Goal: Navigation & Orientation: Find specific page/section

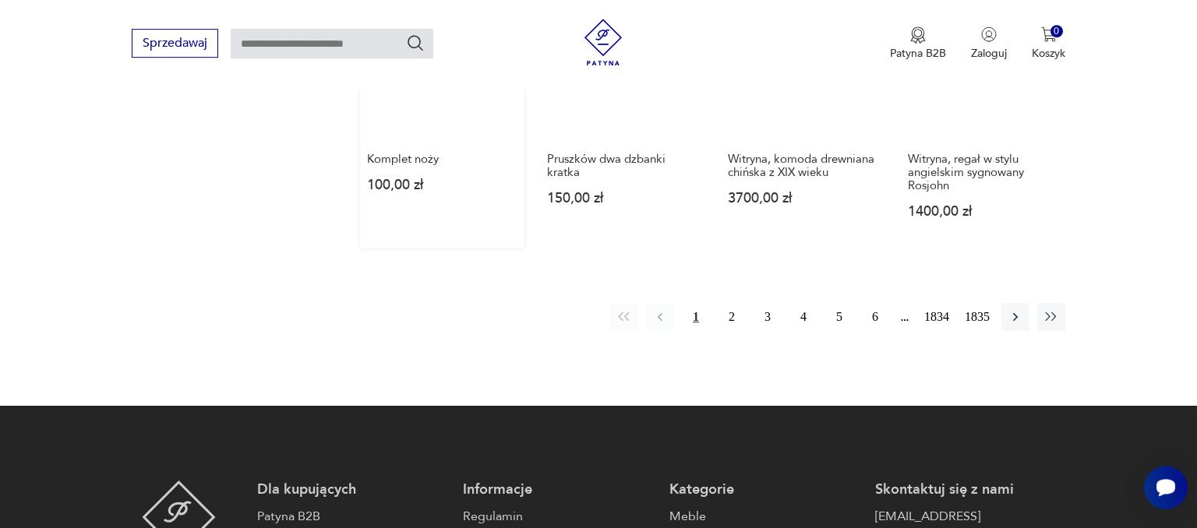
scroll to position [1468, 0]
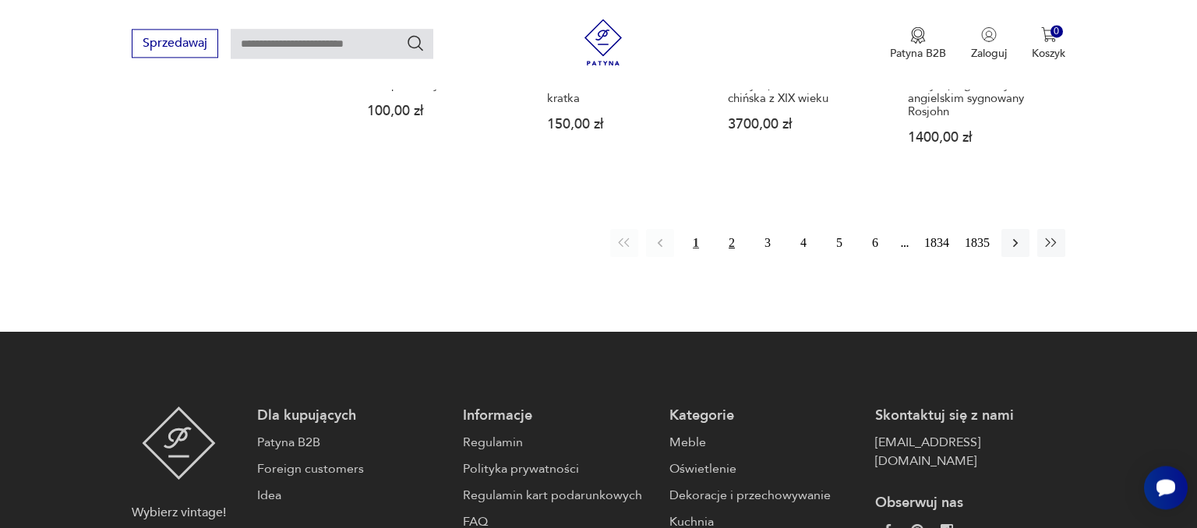
click at [731, 246] on button "2" at bounding box center [732, 243] width 28 height 28
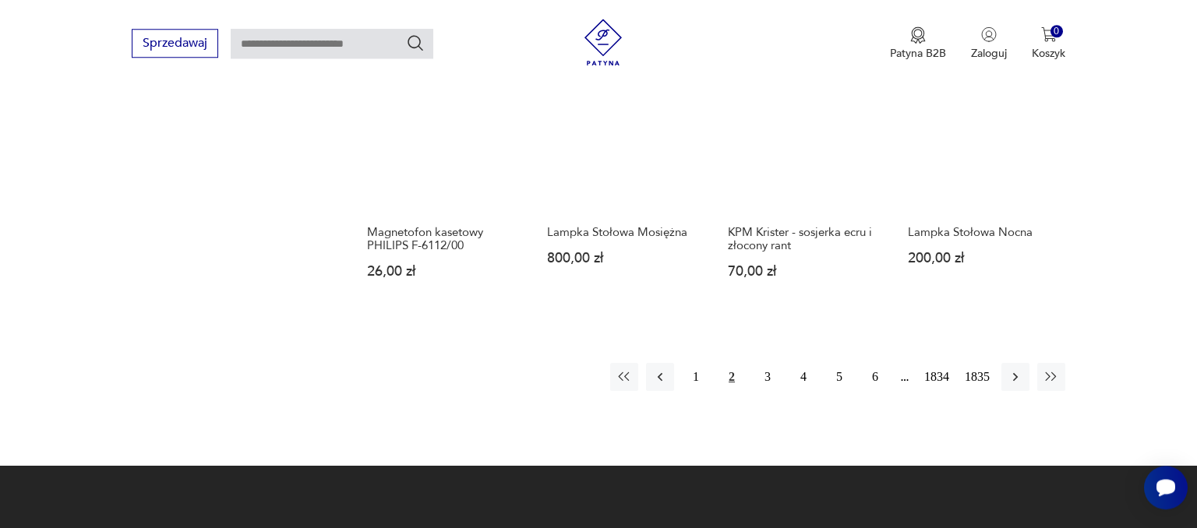
scroll to position [1518, 0]
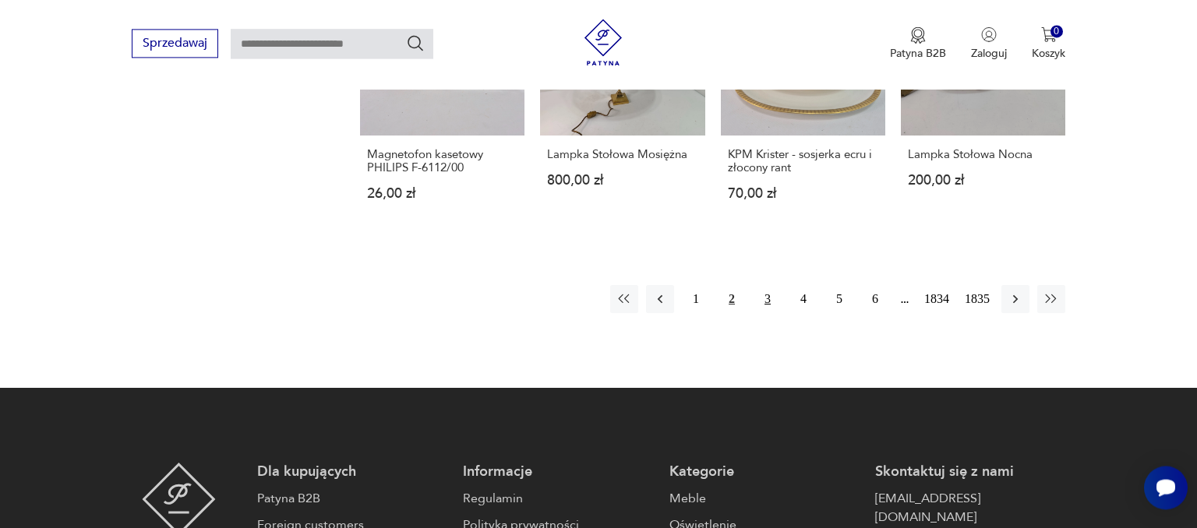
click at [770, 285] on button "3" at bounding box center [767, 299] width 28 height 28
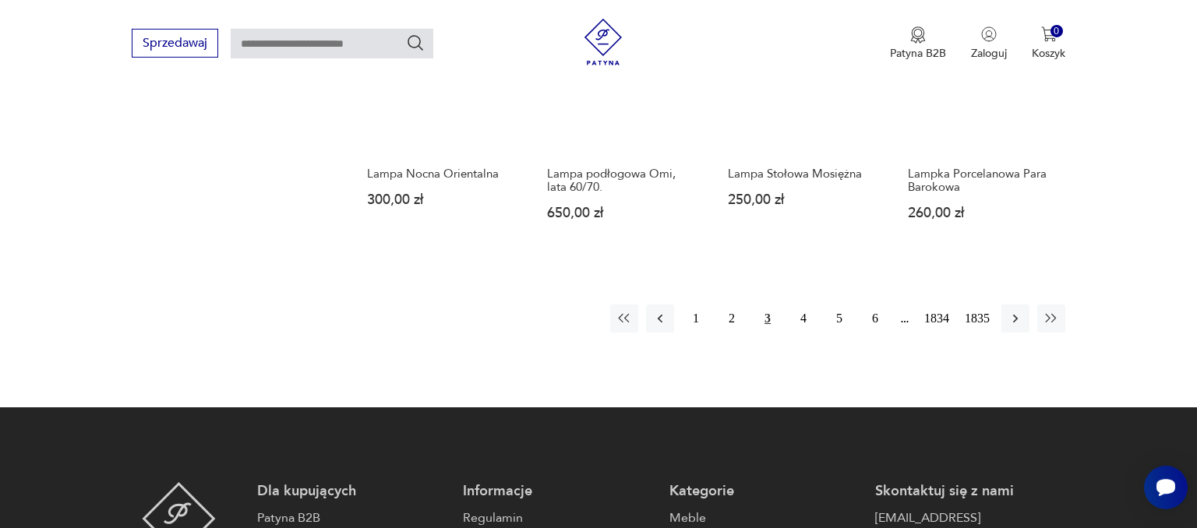
scroll to position [1352, 0]
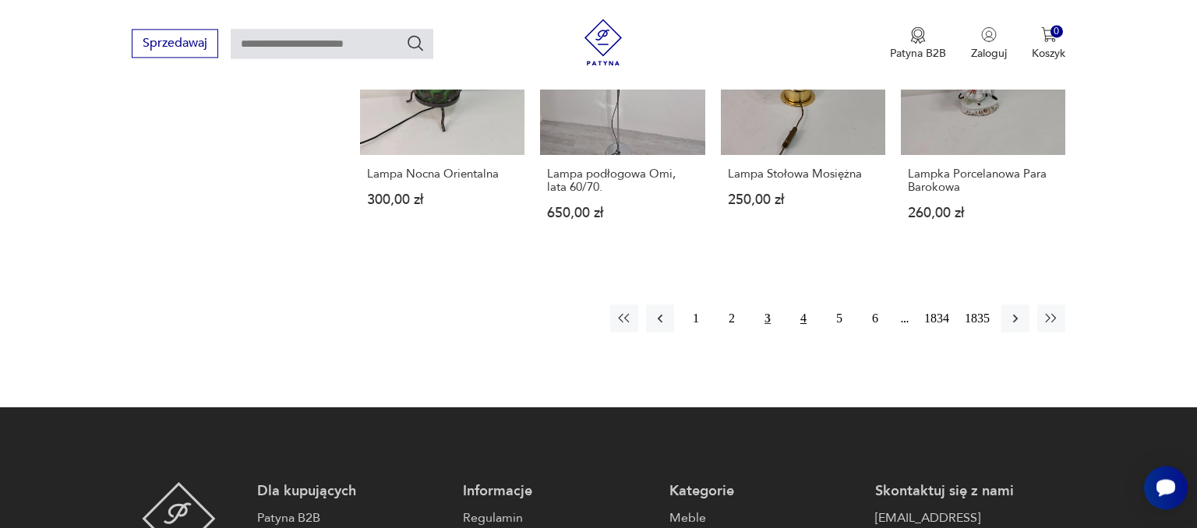
click at [806, 323] on button "4" at bounding box center [803, 319] width 28 height 28
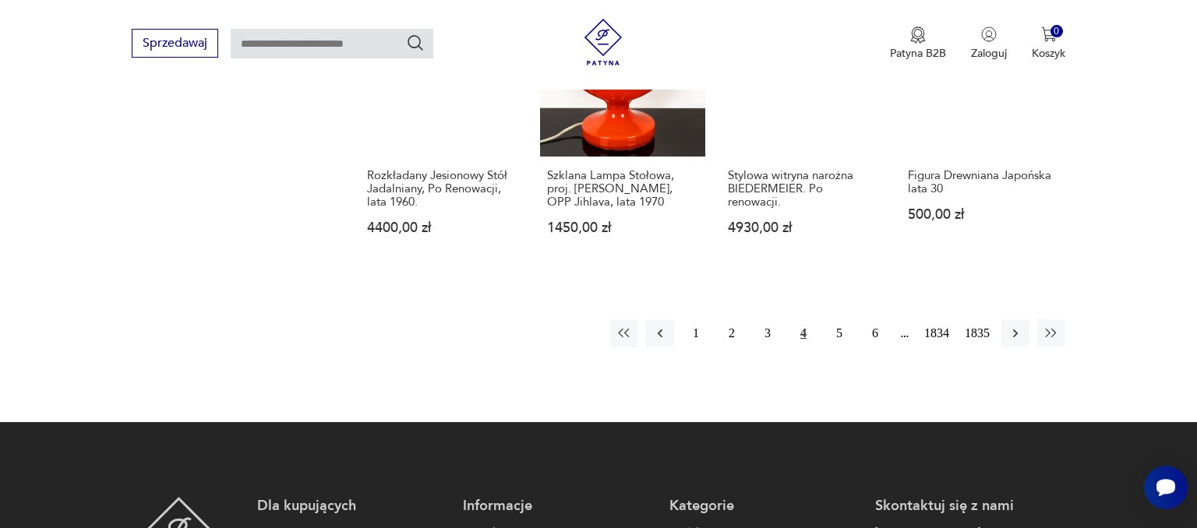
scroll to position [1518, 0]
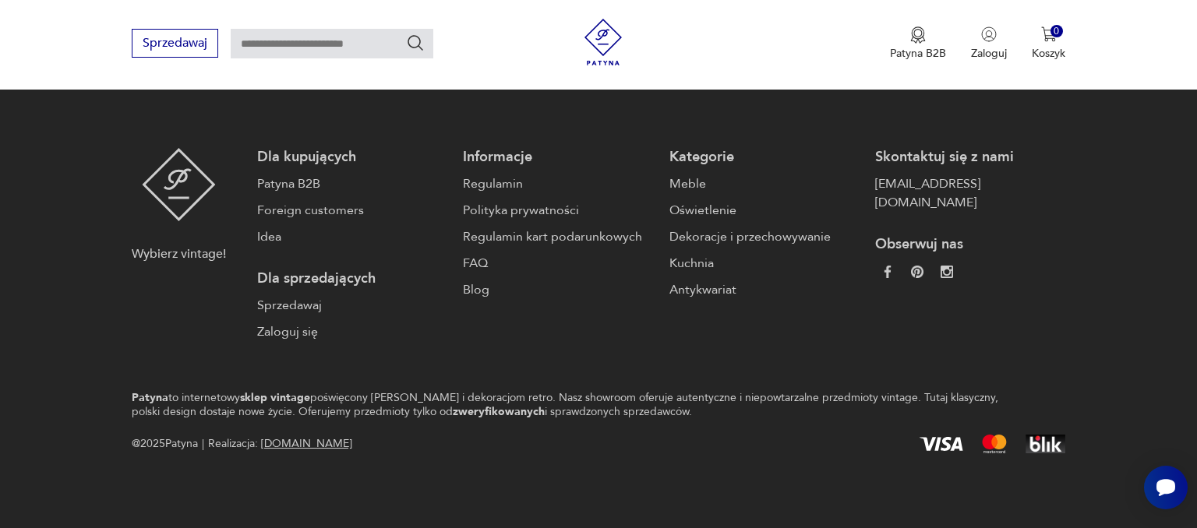
scroll to position [1193, 0]
